Goal: Navigation & Orientation: Find specific page/section

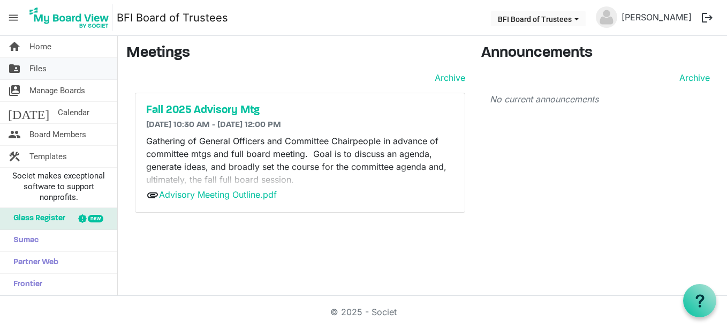
click at [42, 63] on span "Files" at bounding box center [37, 68] width 17 height 21
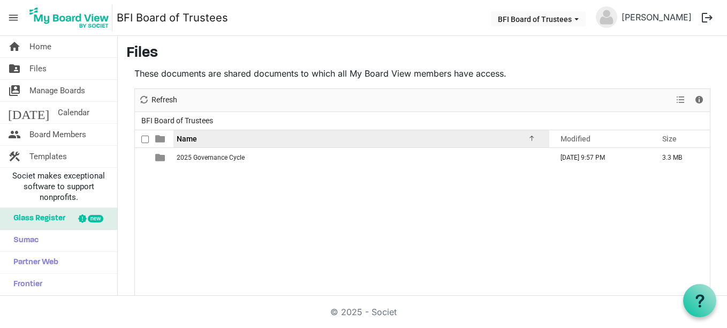
click at [189, 135] on span "Name" at bounding box center [187, 138] width 20 height 9
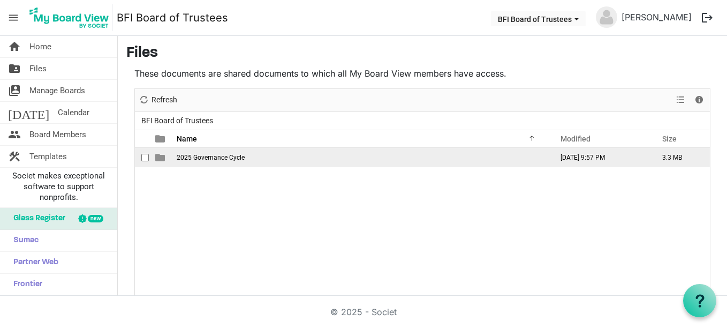
click at [210, 156] on span "2025 Governance Cycle" at bounding box center [211, 157] width 68 height 7
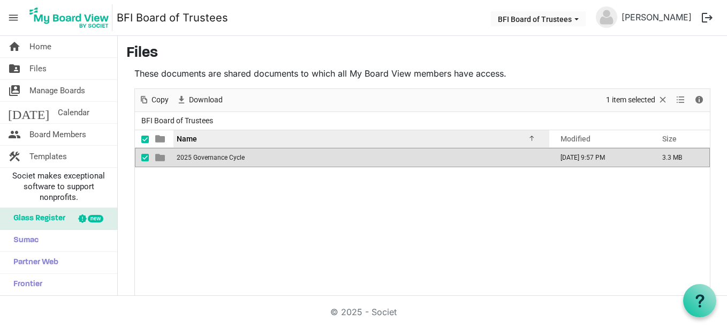
click at [193, 135] on span "Name" at bounding box center [187, 138] width 20 height 9
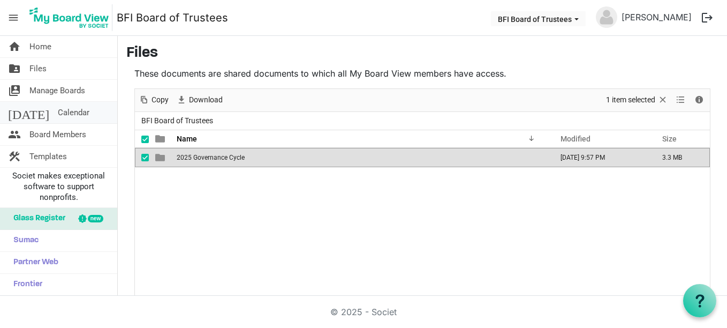
click at [58, 108] on span "Calendar" at bounding box center [74, 112] width 32 height 21
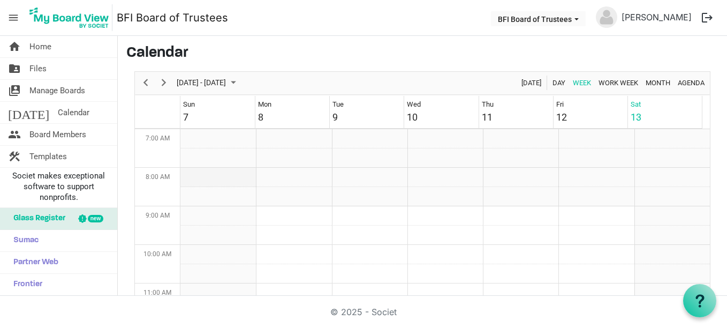
scroll to position [267, 0]
click at [59, 87] on span "Manage Boards" at bounding box center [57, 90] width 56 height 21
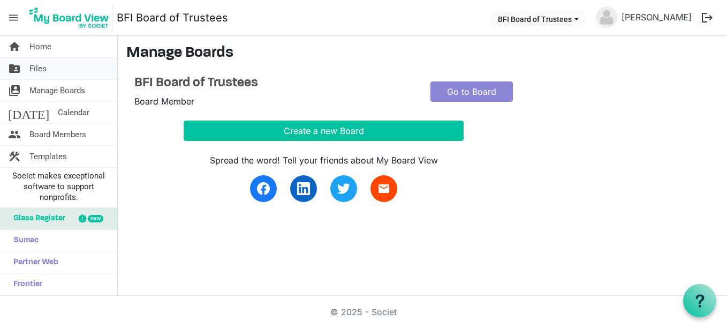
click at [35, 65] on span "Files" at bounding box center [37, 68] width 17 height 21
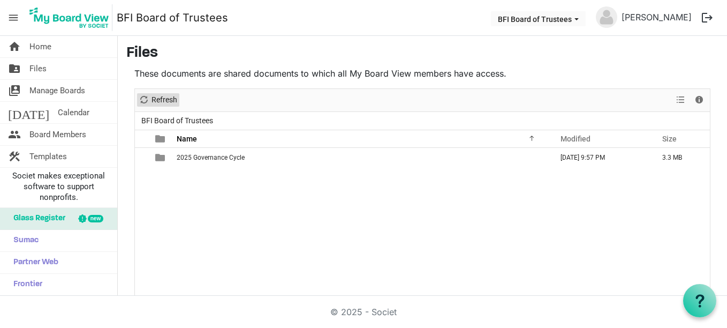
click at [152, 99] on span "Refresh" at bounding box center [164, 99] width 28 height 13
click at [143, 99] on span "Refresh" at bounding box center [144, 99] width 13 height 13
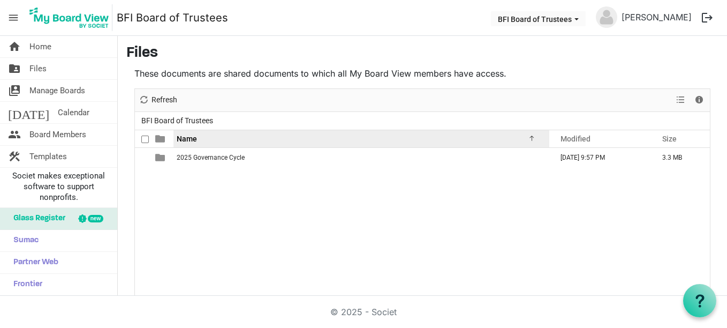
click at [199, 137] on div "Name" at bounding box center [357, 139] width 369 height 16
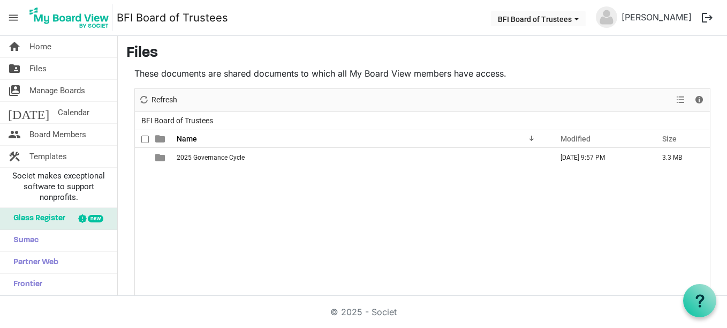
click at [148, 136] on div at bounding box center [148, 138] width 2 height 17
click at [147, 140] on div at bounding box center [148, 138] width 2 height 17
click at [582, 135] on span "Modified" at bounding box center [576, 138] width 30 height 9
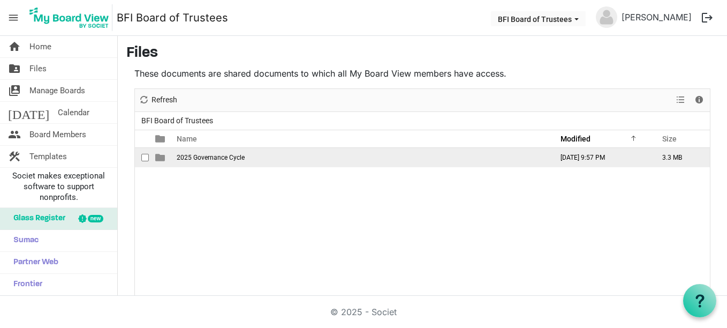
click at [567, 156] on td "September 12, 2025 9:57 PM" at bounding box center [600, 157] width 102 height 19
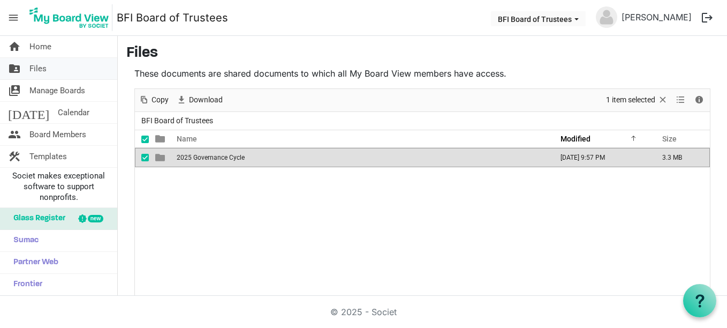
click at [17, 66] on span "folder_shared" at bounding box center [14, 68] width 13 height 21
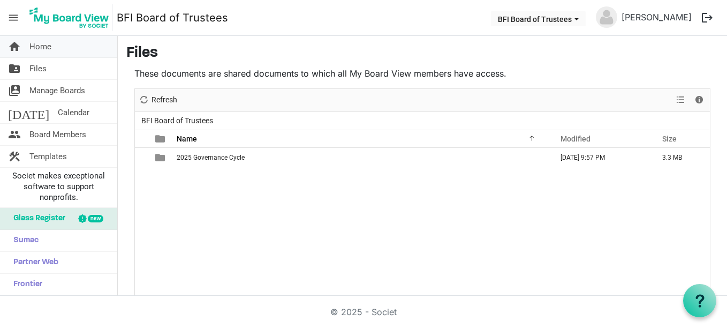
click at [26, 42] on link "home Home" at bounding box center [58, 46] width 117 height 21
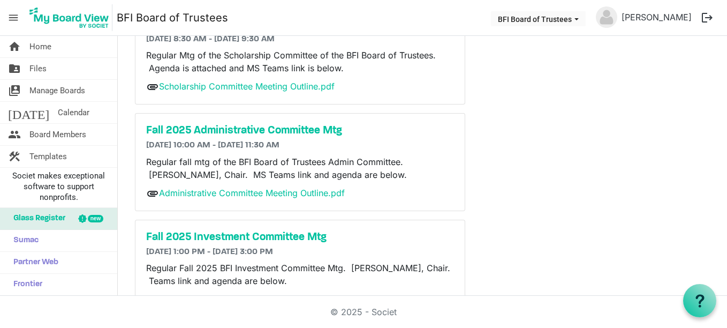
scroll to position [79, 0]
